Goal: Transaction & Acquisition: Subscribe to service/newsletter

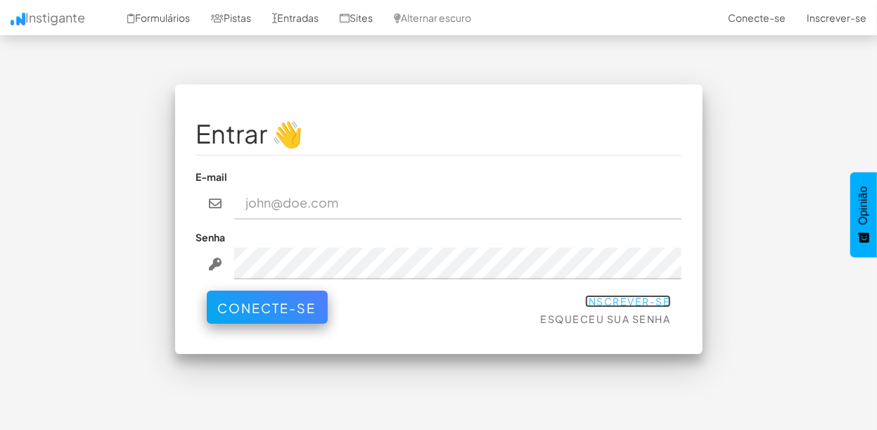
click at [646, 299] on font "Inscrever-se" at bounding box center [628, 301] width 86 height 13
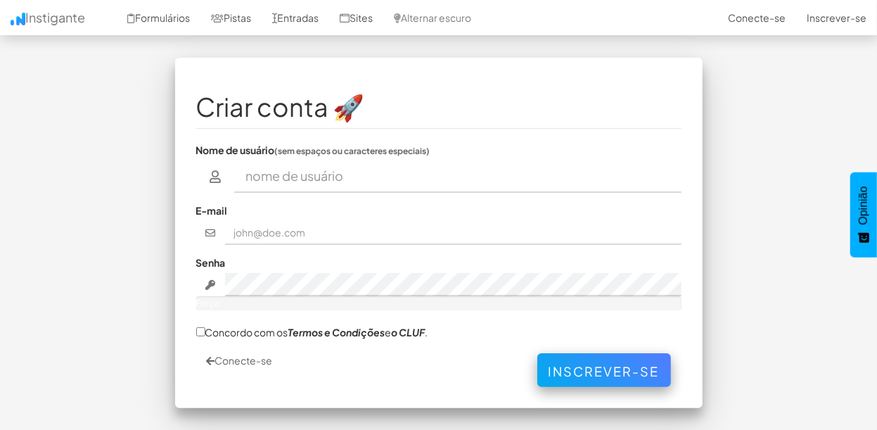
scroll to position [27, 0]
click at [463, 27] on link "Alternar escuro" at bounding box center [432, 17] width 98 height 35
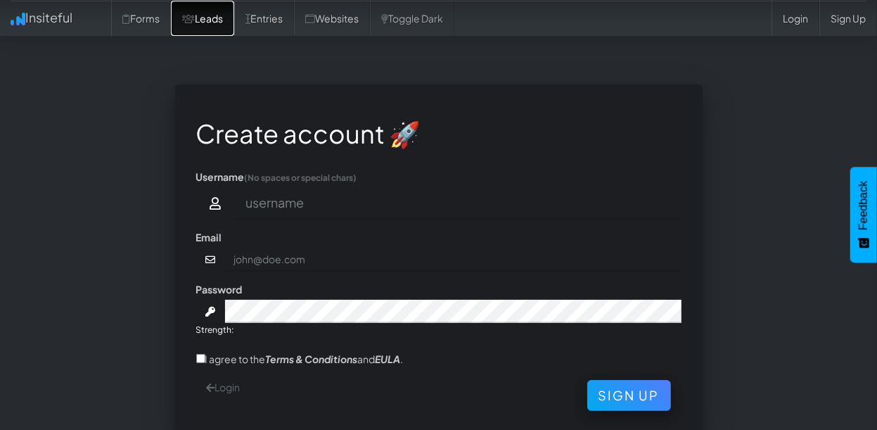
click at [183, 26] on link "Leads" at bounding box center [202, 18] width 63 height 35
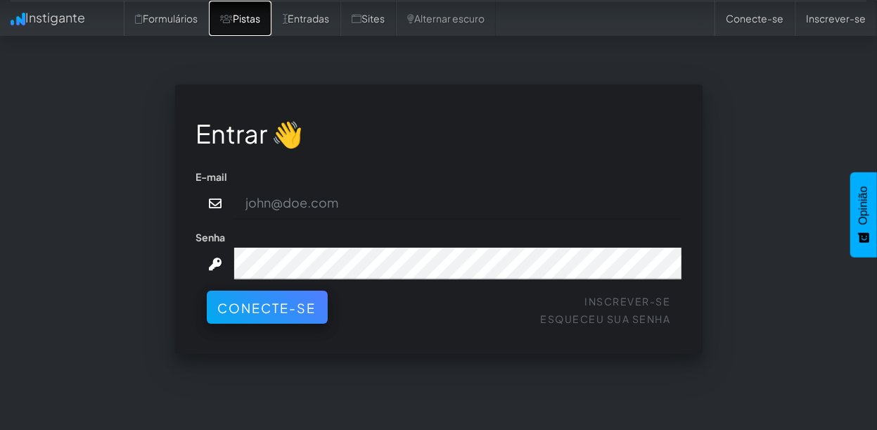
click at [233, 22] on icon at bounding box center [226, 19] width 13 height 10
click at [307, 22] on font "Entradas" at bounding box center [309, 18] width 42 height 13
